Goal: Task Accomplishment & Management: Manage account settings

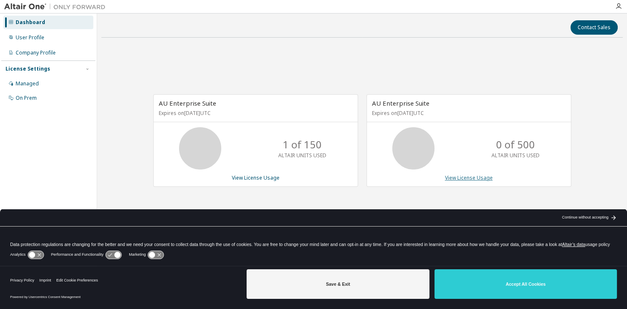
click at [455, 180] on link "View License Usage" at bounding box center [469, 177] width 48 height 7
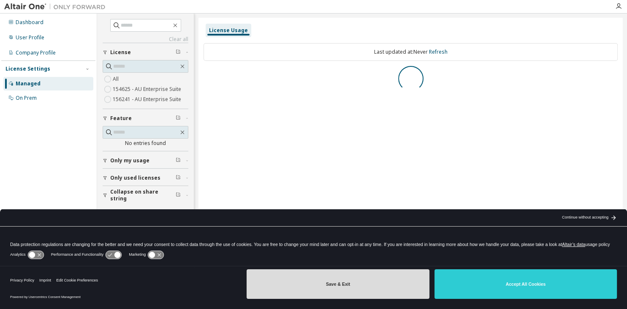
click at [338, 285] on button "Save & Exit" at bounding box center [338, 284] width 182 height 30
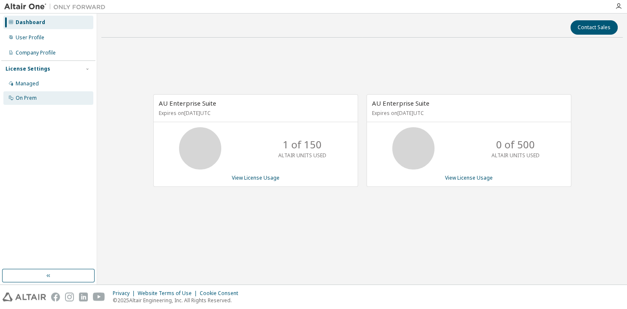
click at [40, 98] on div "On Prem" at bounding box center [48, 98] width 90 height 14
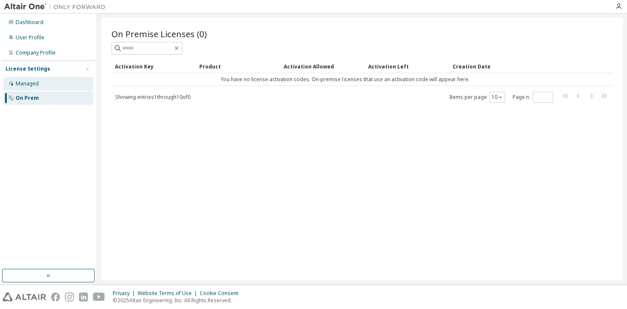
click at [36, 81] on div "Managed" at bounding box center [27, 83] width 23 height 7
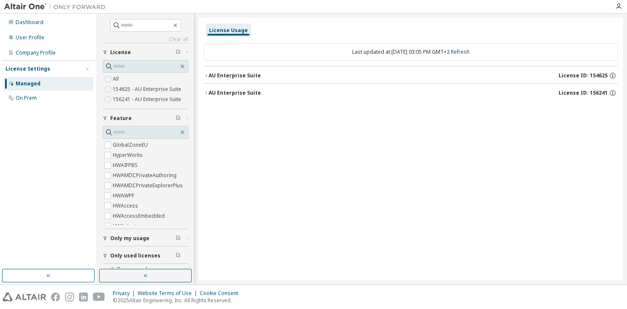
click at [208, 94] on icon "button" at bounding box center [205, 92] width 5 height 5
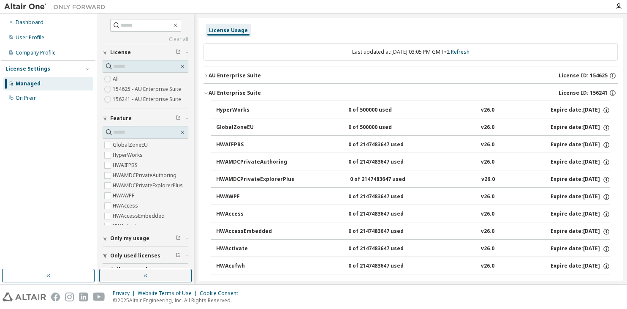
click at [209, 76] on icon "button" at bounding box center [205, 75] width 5 height 5
